Goal: Transaction & Acquisition: Purchase product/service

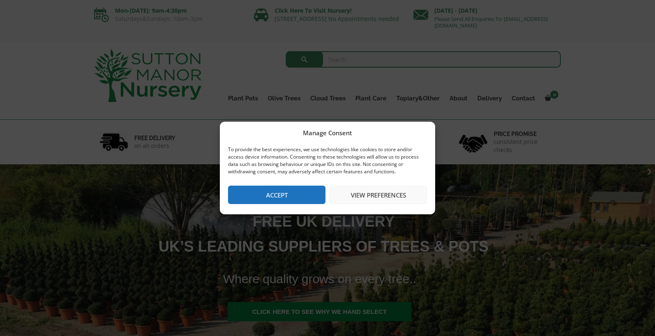
click at [288, 193] on button "Accept" at bounding box center [276, 195] width 97 height 18
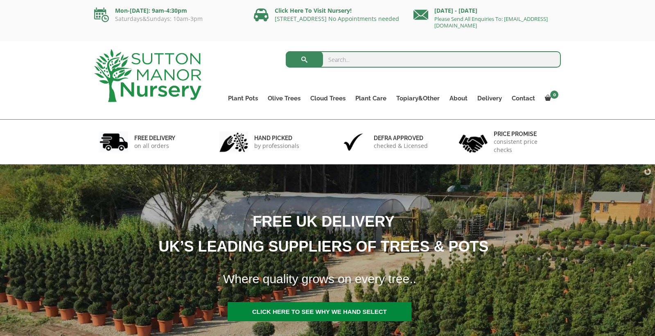
click at [385, 62] on input "search" at bounding box center [424, 59] width 276 height 16
type input "egg pot fibre clay champagne"
click at [304, 59] on button "submit" at bounding box center [304, 59] width 37 height 16
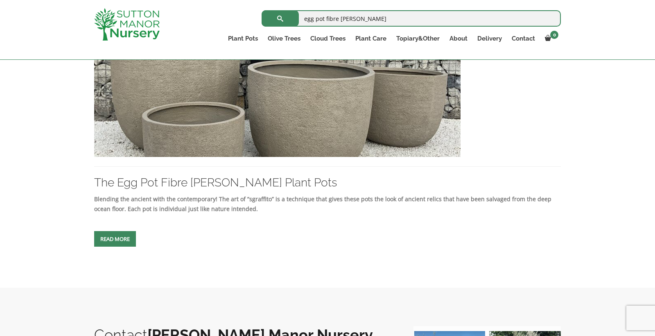
scroll to position [258, 0]
click at [115, 238] on span at bounding box center [115, 238] width 0 height 0
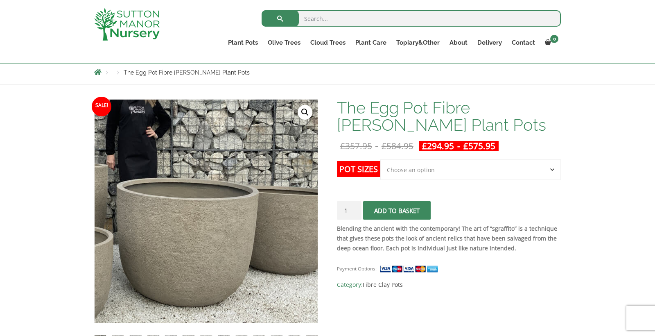
scroll to position [90, 0]
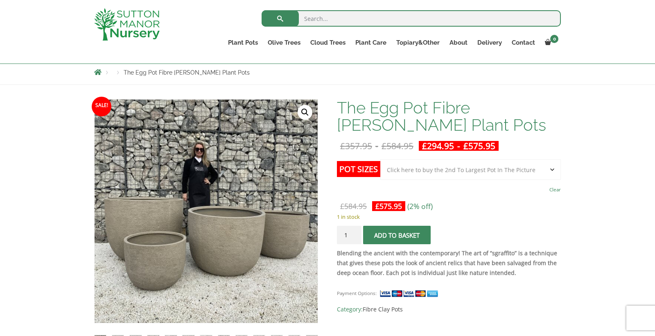
select select "Click here to buy the 2nd To Largest Pot In The Picture"
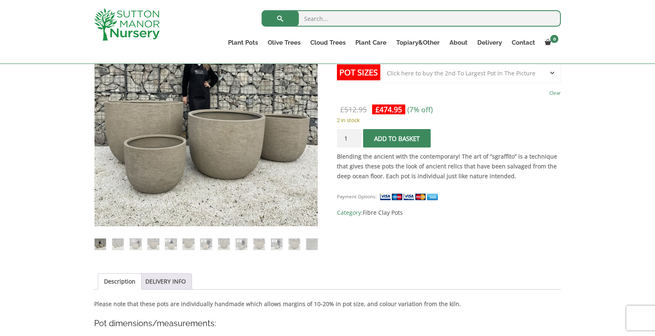
scroll to position [187, 0]
click at [403, 137] on button "Add to basket" at bounding box center [397, 138] width 68 height 18
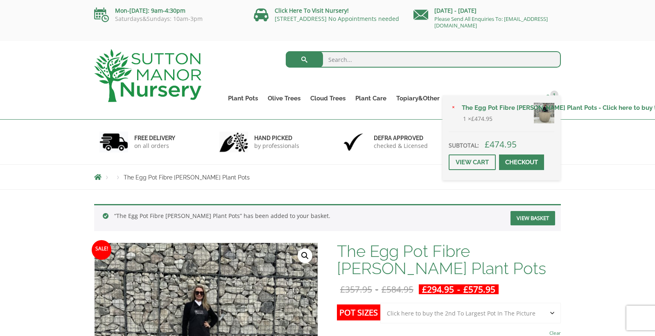
click at [552, 96] on span "1" at bounding box center [554, 95] width 8 height 8
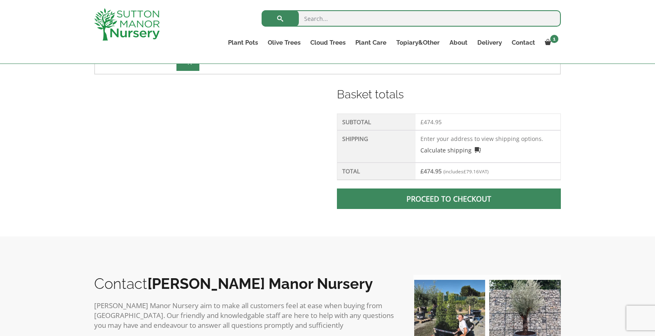
scroll to position [324, 0]
click at [446, 140] on td "Enter your address to view shipping options. Calculate shipping Select a countr…" at bounding box center [488, 146] width 145 height 32
click at [474, 149] on link "Calculate shipping" at bounding box center [451, 149] width 61 height 9
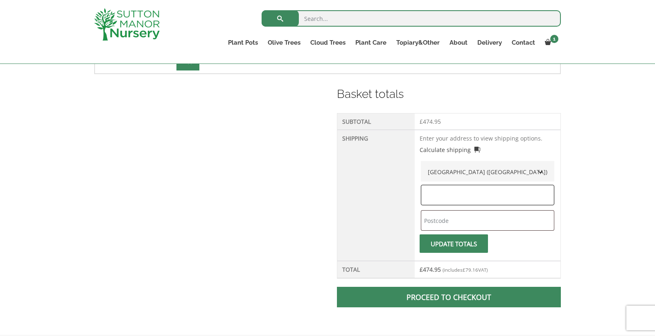
click at [464, 194] on input "text" at bounding box center [488, 195] width 134 height 20
type input "[GEOGRAPHIC_DATA]"
type input "n4 3be"
click at [454, 244] on span "submit" at bounding box center [454, 244] width 0 height 0
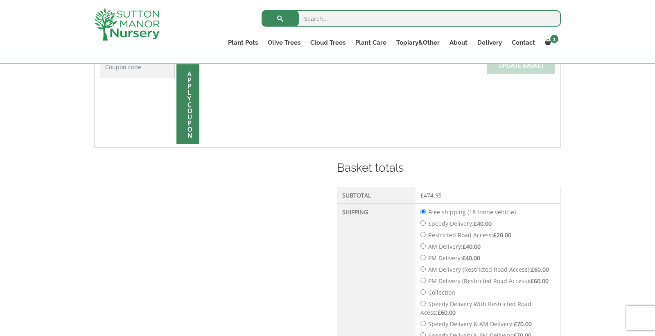
scroll to position [283, 0]
